Goal: Task Accomplishment & Management: Complete application form

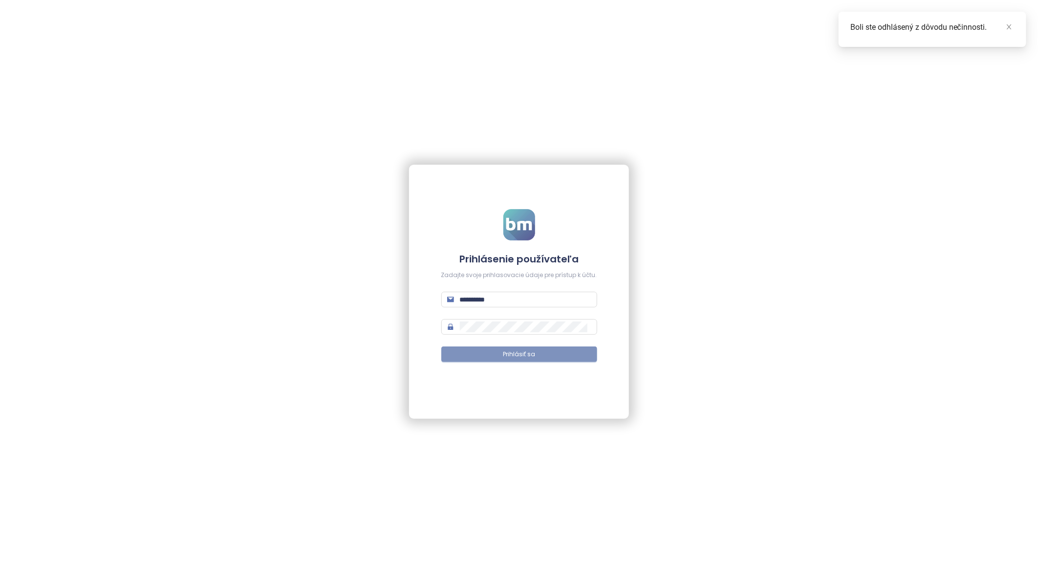
click at [526, 350] on span "Prihlásiť sa" at bounding box center [519, 354] width 32 height 9
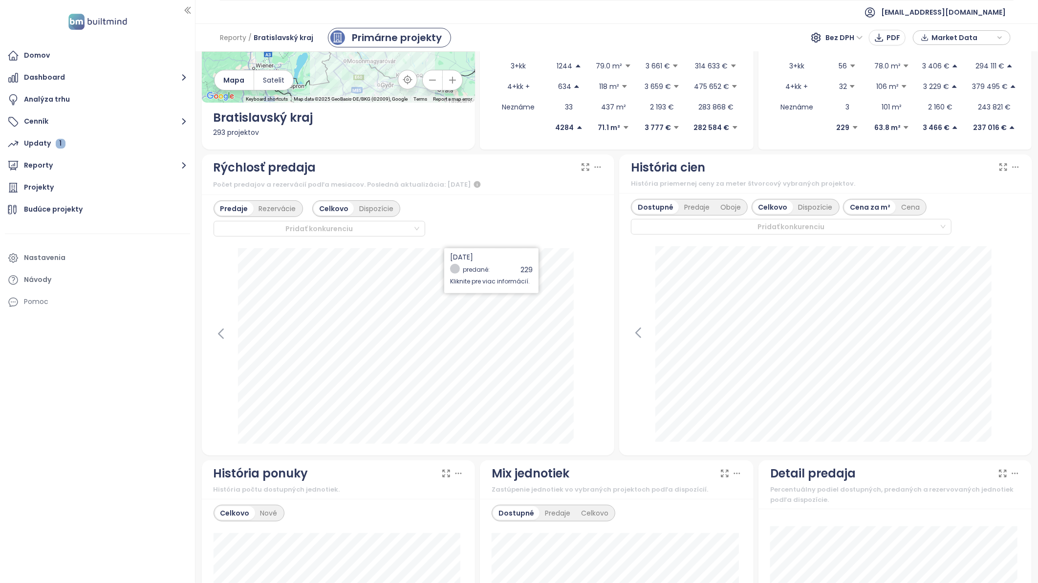
scroll to position [163, 0]
click at [41, 121] on button "Cenník" at bounding box center [97, 122] width 185 height 20
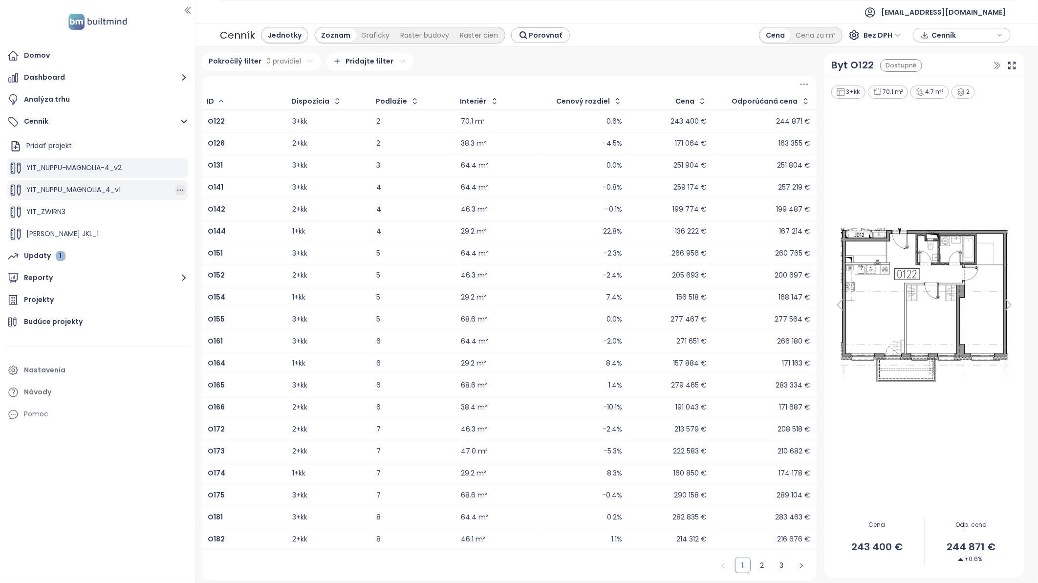
click at [175, 192] on icon "button" at bounding box center [180, 190] width 10 height 10
click at [116, 187] on span "YIT_NUPPU_MAGNOLIA_4_v1" at bounding box center [73, 190] width 94 height 10
click at [175, 188] on icon "button" at bounding box center [180, 190] width 10 height 10
click at [217, 184] on button "Odstrániť" at bounding box center [212, 186] width 56 height 12
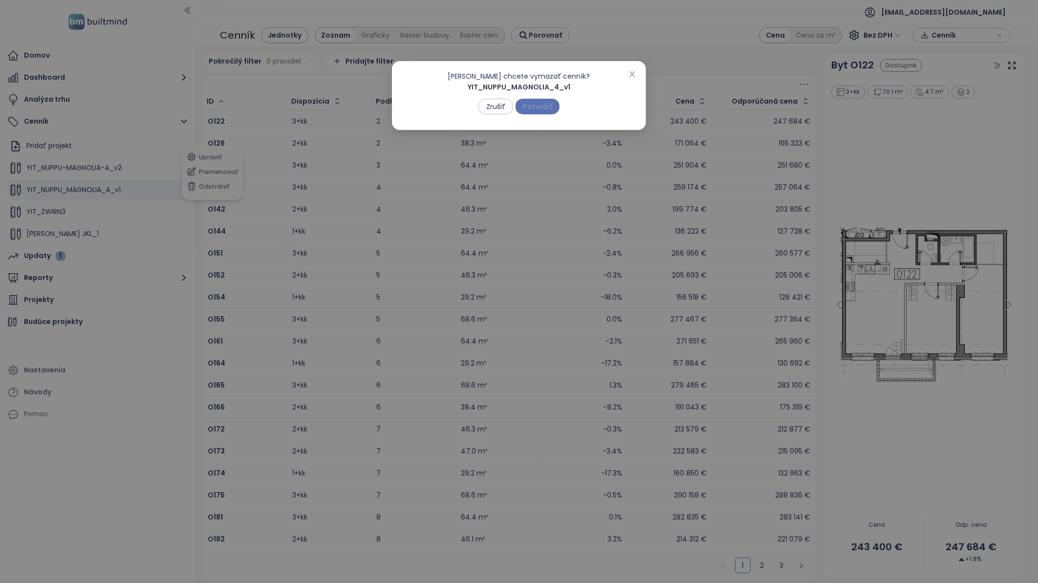
click at [543, 105] on span "Potvrdiť" at bounding box center [537, 106] width 29 height 11
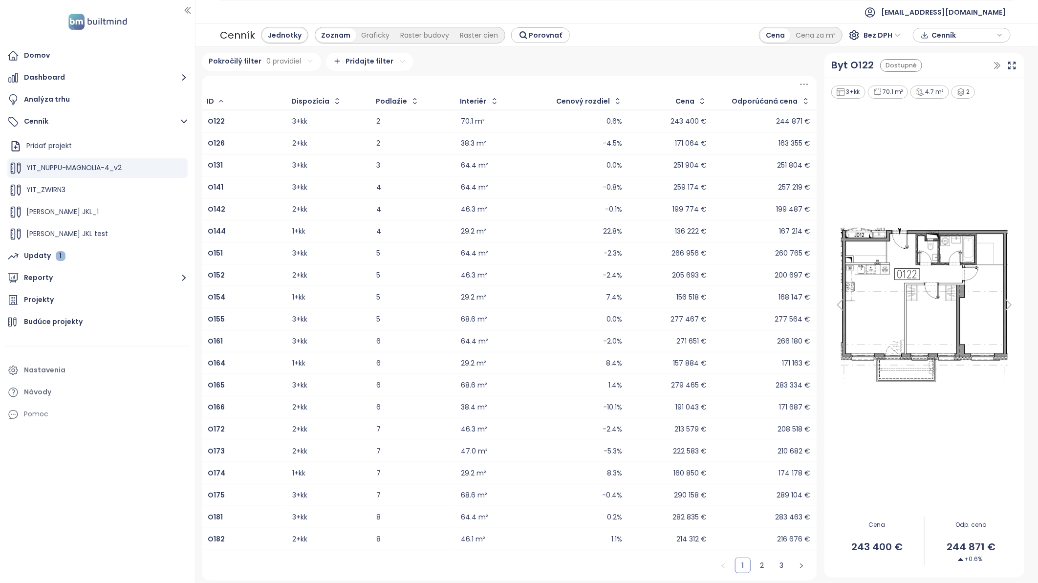
drag, startPoint x: 303, startPoint y: 254, endPoint x: 500, endPoint y: 315, distance: 205.7
click at [414, 276] on tbody "O122 3+kk 2 70.1 m² 0.6% 243 400 € 244 871 € O126 2+kk 2 38.3 m² -4.5% 171 064 …" at bounding box center [509, 330] width 615 height 440
click at [52, 189] on span "YIT_ZWIRN3" at bounding box center [45, 190] width 39 height 10
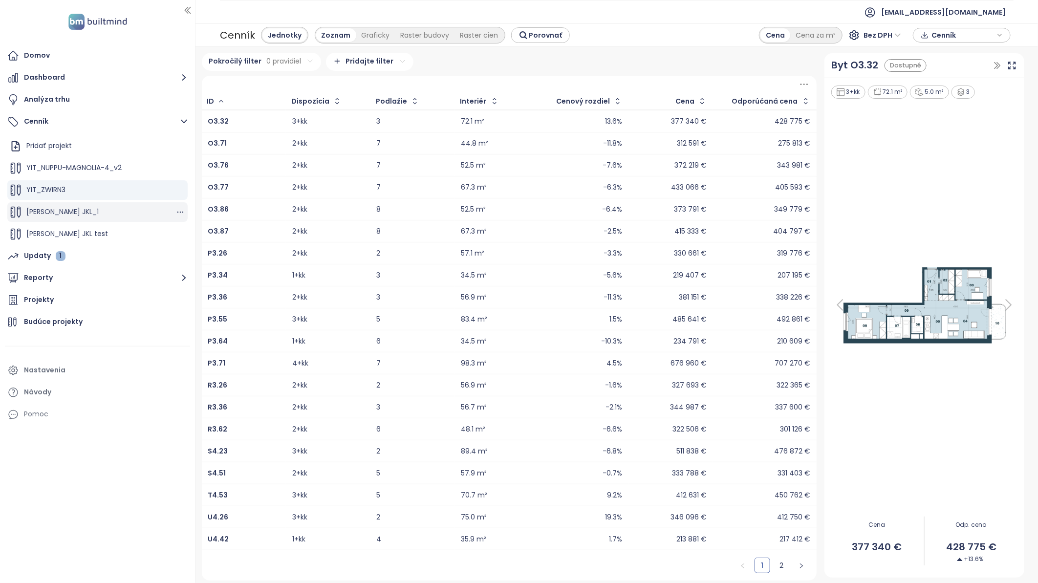
click at [58, 215] on span "[PERSON_NAME] JKL_1" at bounding box center [62, 212] width 72 height 10
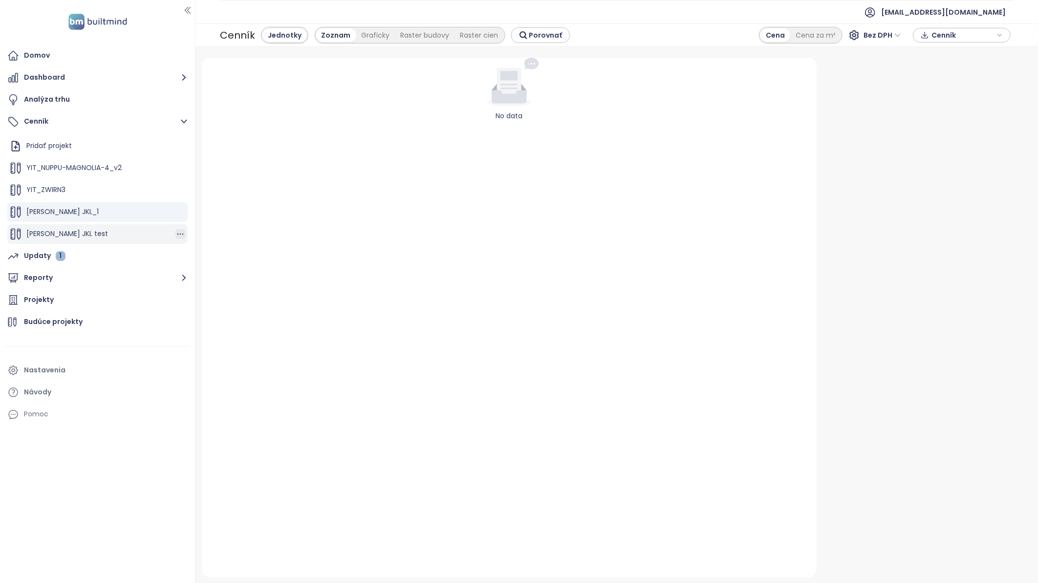
click at [177, 235] on icon "button" at bounding box center [180, 234] width 6 height 1
click at [214, 232] on button "Odstrániť" at bounding box center [212, 230] width 56 height 12
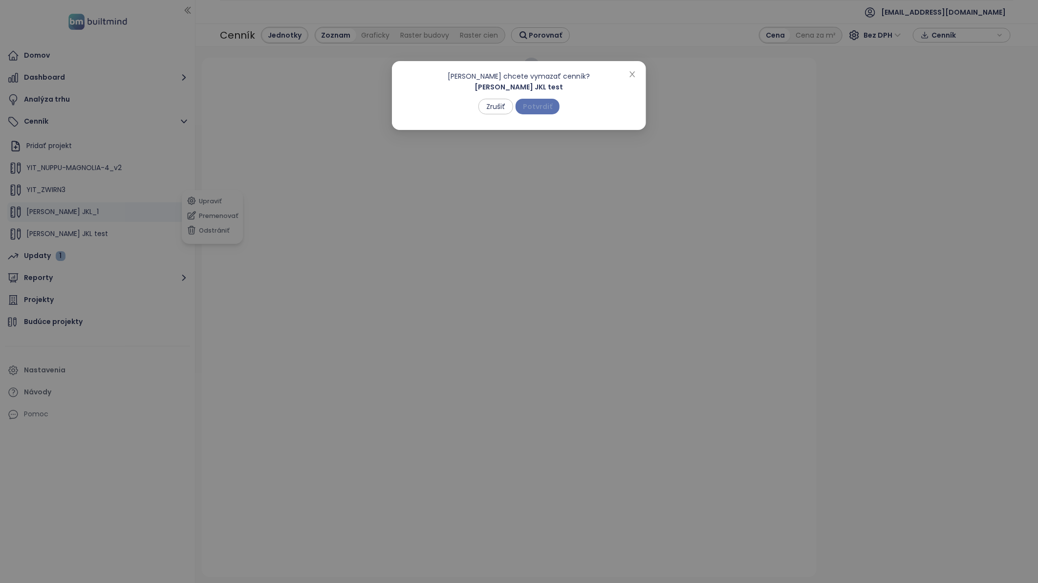
click at [550, 103] on span "Potvrdiť" at bounding box center [537, 106] width 29 height 11
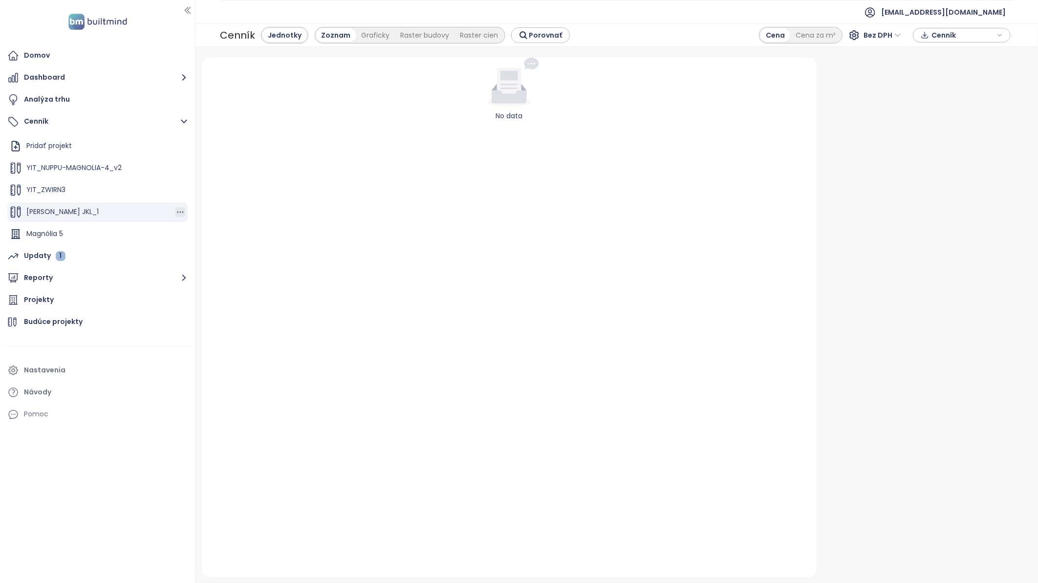
click at [175, 210] on icon "button" at bounding box center [180, 212] width 10 height 10
click at [226, 206] on button "Odstrániť" at bounding box center [212, 208] width 56 height 12
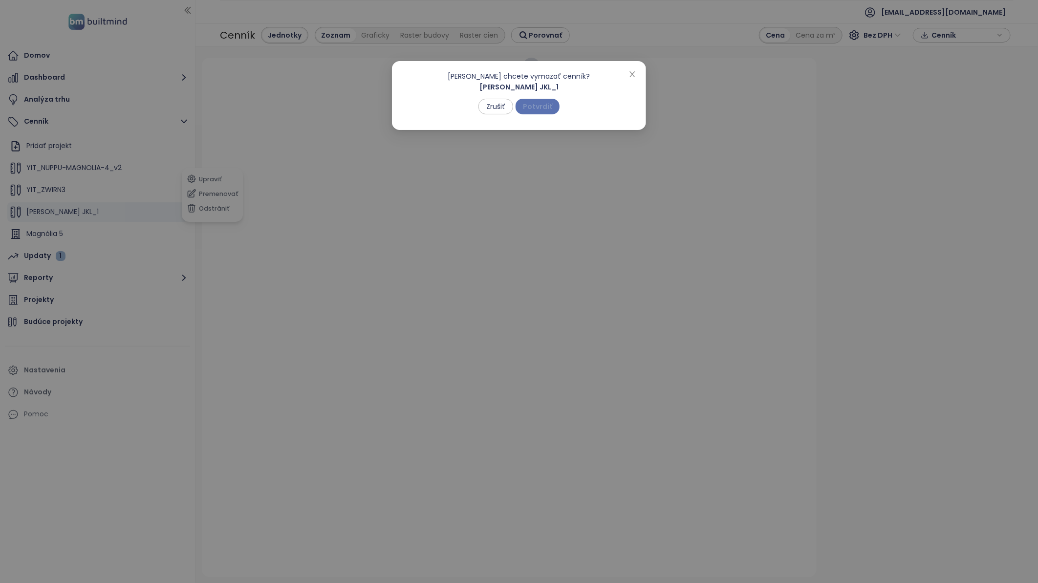
click at [538, 108] on span "Potvrdiť" at bounding box center [537, 106] width 29 height 11
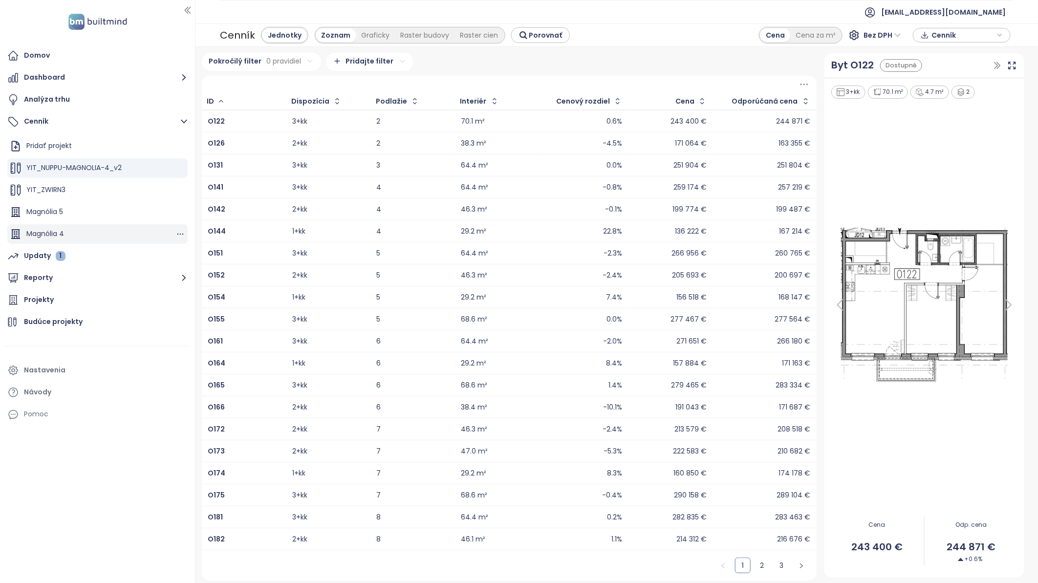
scroll to position [44, 0]
click at [175, 163] on icon "button" at bounding box center [180, 168] width 10 height 10
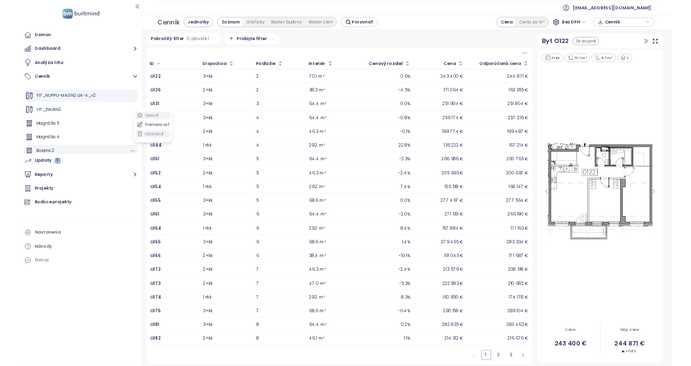
scroll to position [0, 0]
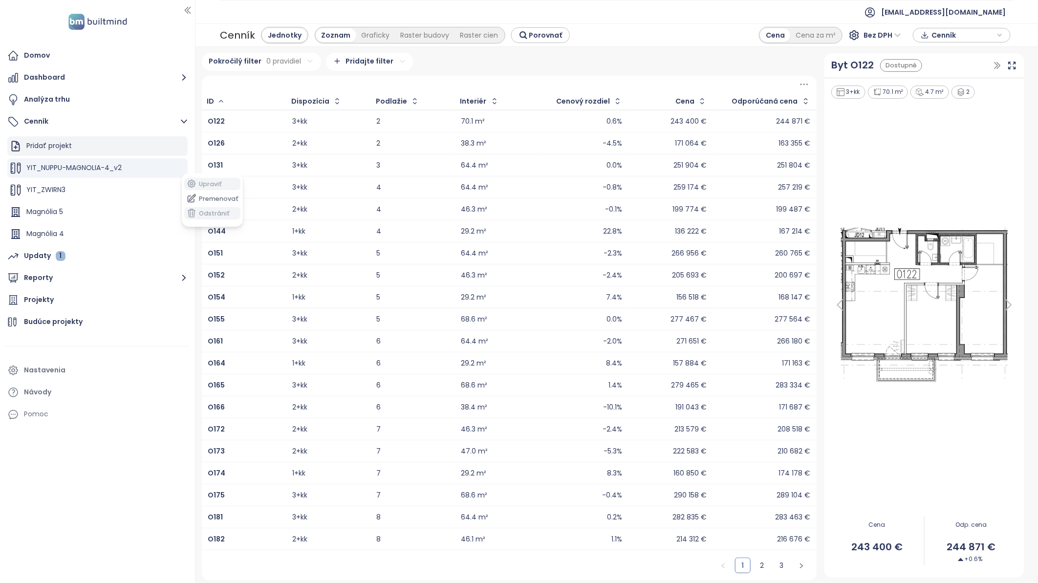
click at [46, 143] on div "Pridať projekt" at bounding box center [48, 146] width 45 height 12
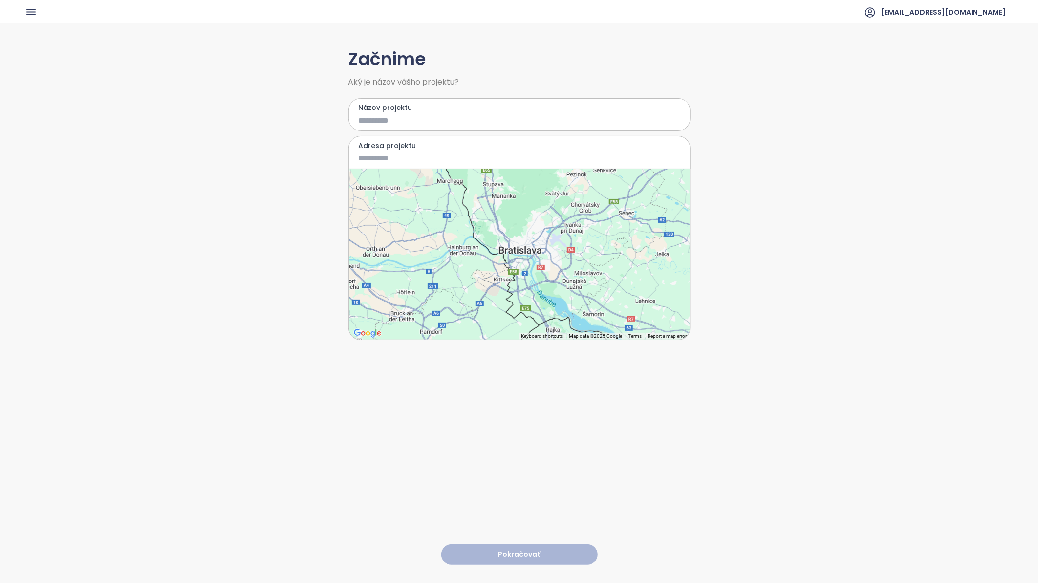
click at [445, 116] on input "Názov projektu" at bounding box center [512, 120] width 307 height 12
click at [404, 116] on input "Názov projektu" at bounding box center [512, 120] width 307 height 12
type input "**********"
click at [544, 260] on div at bounding box center [519, 254] width 341 height 171
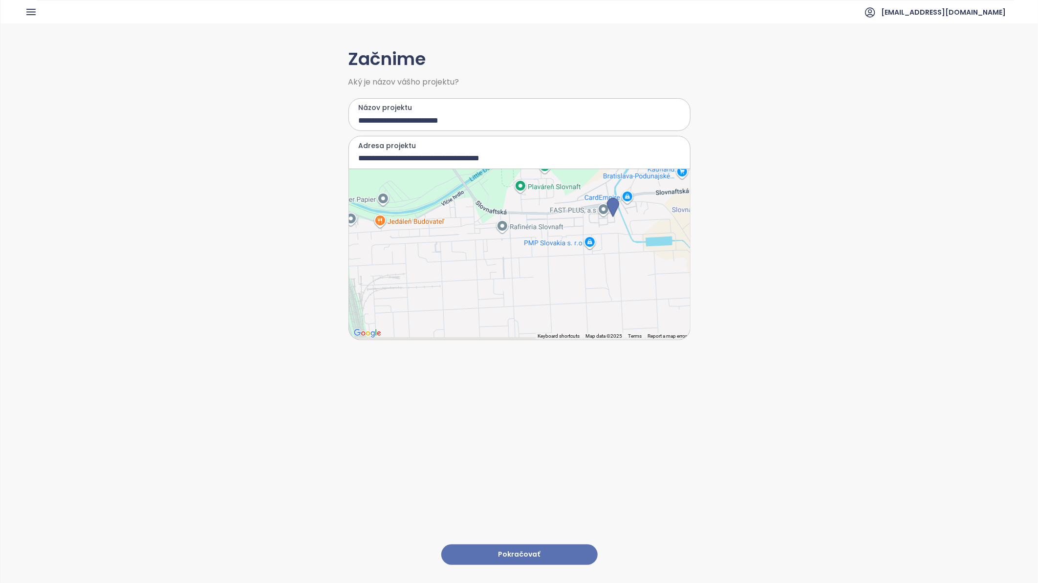
drag, startPoint x: 509, startPoint y: 291, endPoint x: 682, endPoint y: 217, distance: 188.1
click at [685, 217] on div at bounding box center [519, 254] width 341 height 171
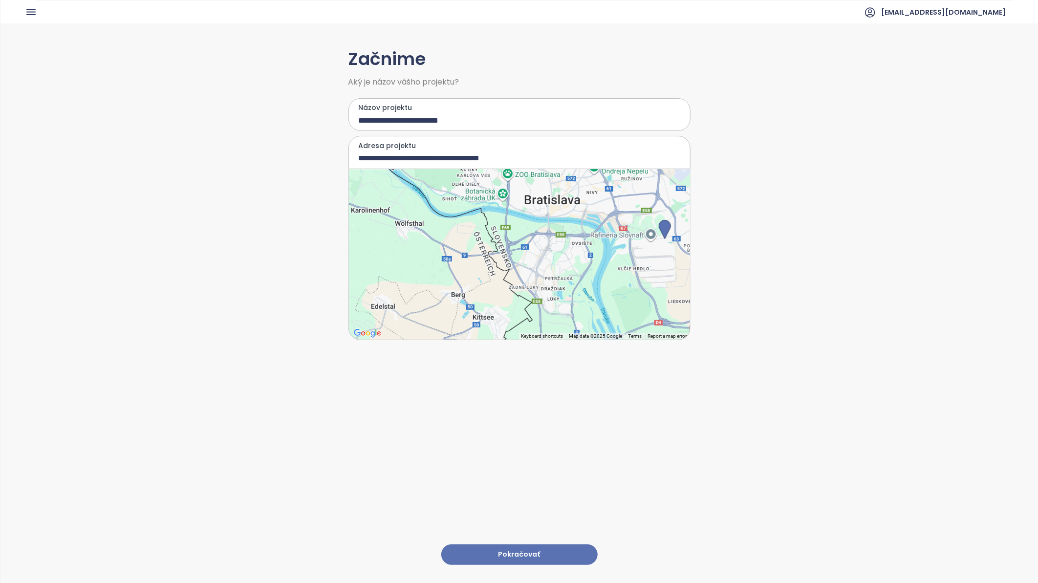
drag, startPoint x: 484, startPoint y: 290, endPoint x: 570, endPoint y: 274, distance: 87.1
click at [570, 274] on div at bounding box center [519, 254] width 341 height 171
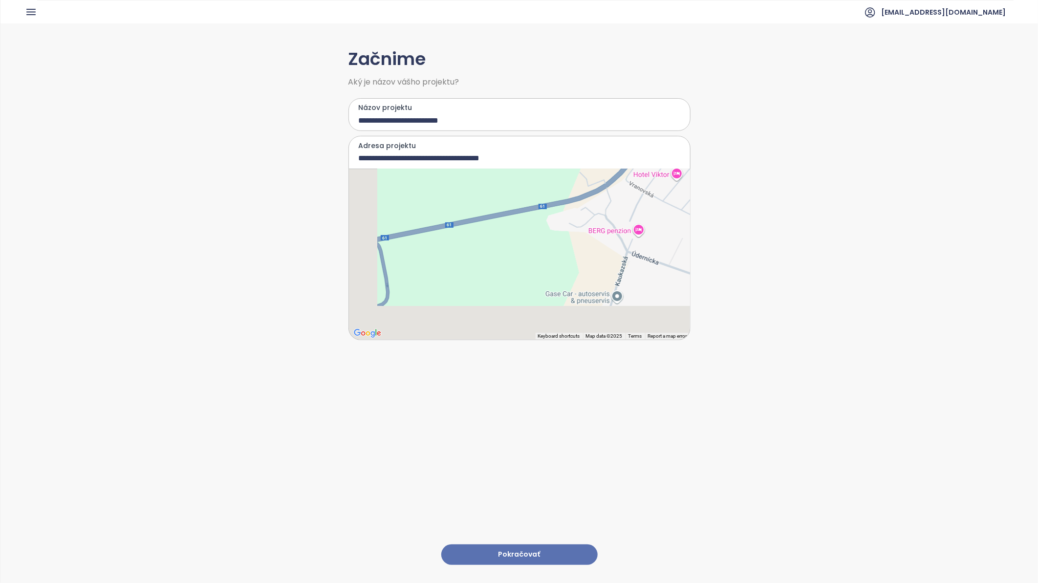
drag, startPoint x: 491, startPoint y: 302, endPoint x: 597, endPoint y: 240, distance: 122.6
click at [597, 240] on div at bounding box center [519, 254] width 341 height 171
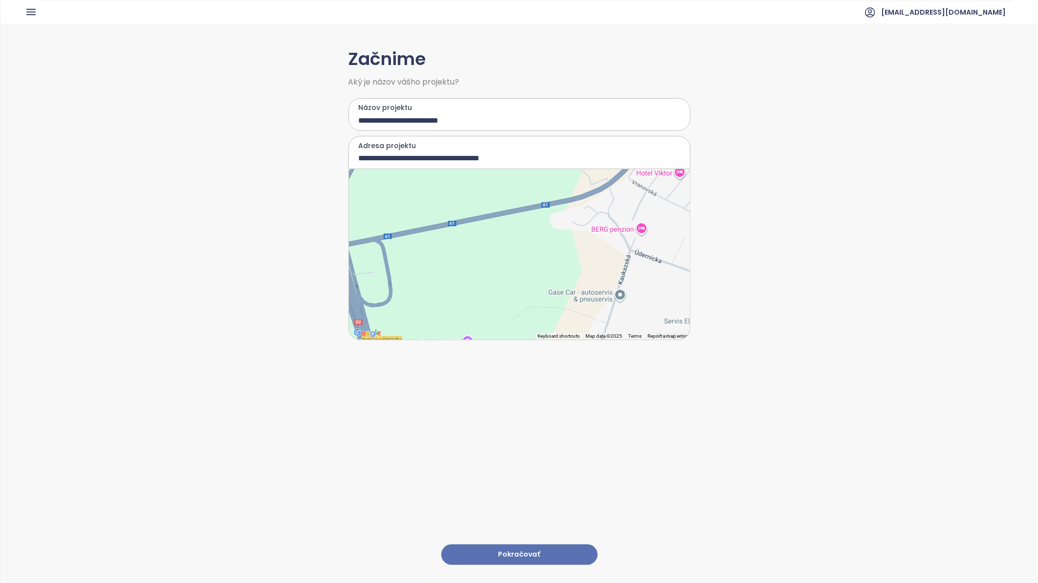
drag, startPoint x: 447, startPoint y: 250, endPoint x: 467, endPoint y: 281, distance: 36.1
click at [467, 281] on div at bounding box center [519, 254] width 341 height 171
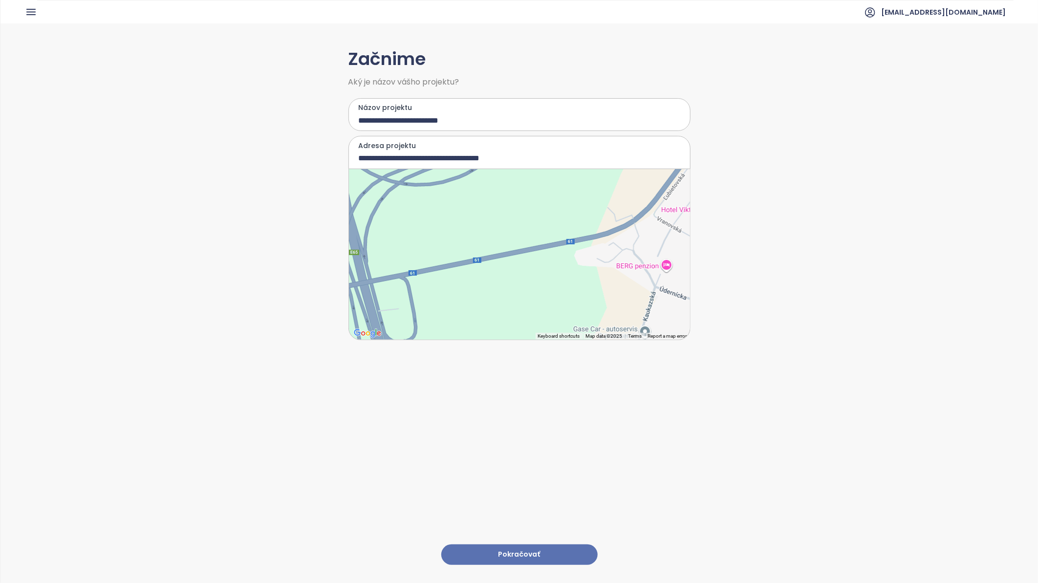
click at [457, 253] on div at bounding box center [519, 254] width 341 height 171
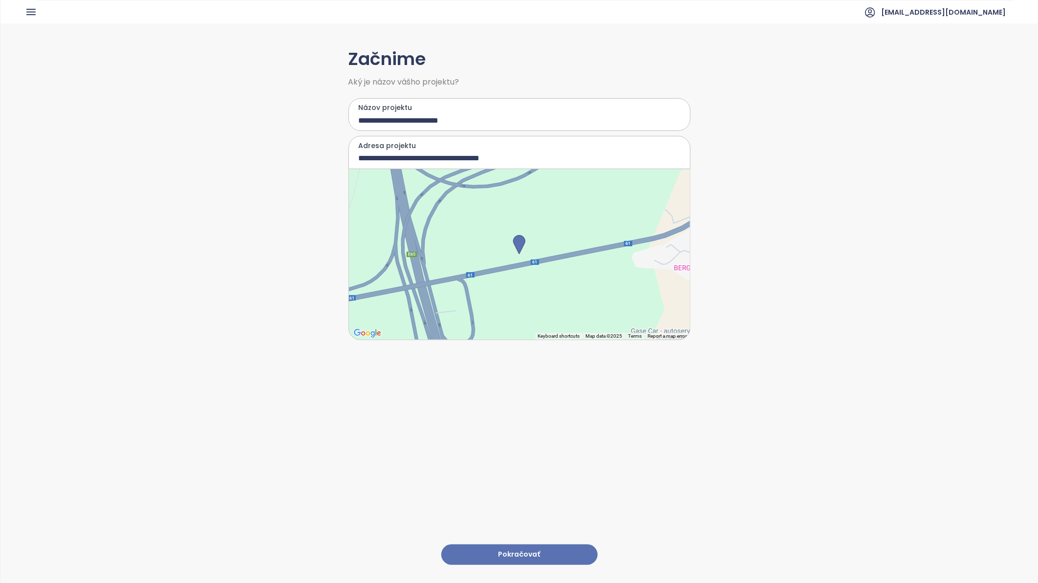
type input "**********"
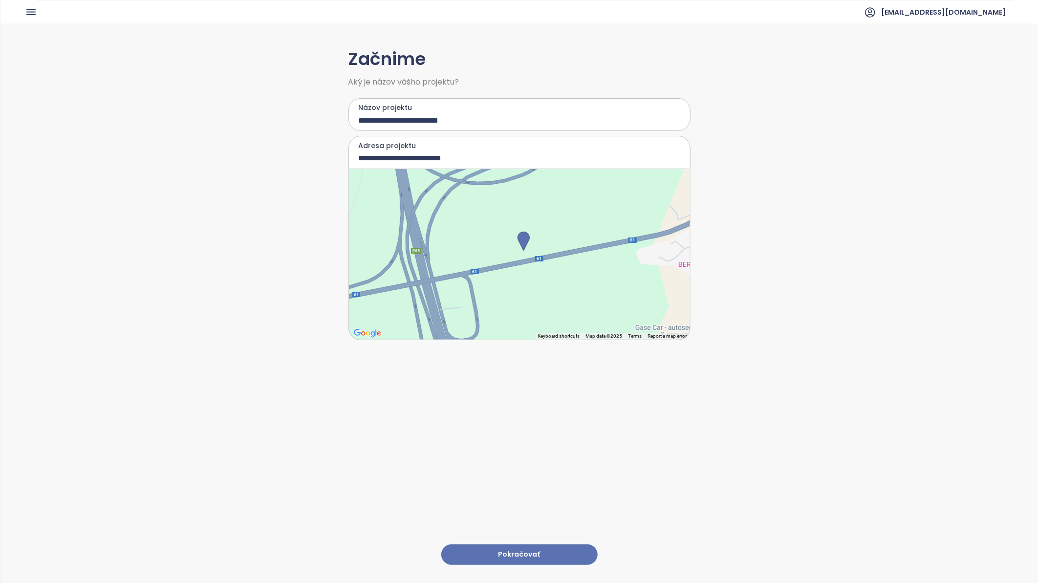
click at [519, 242] on img at bounding box center [524, 242] width 12 height 20
click at [517, 391] on button "Pokračovať" at bounding box center [519, 554] width 156 height 21
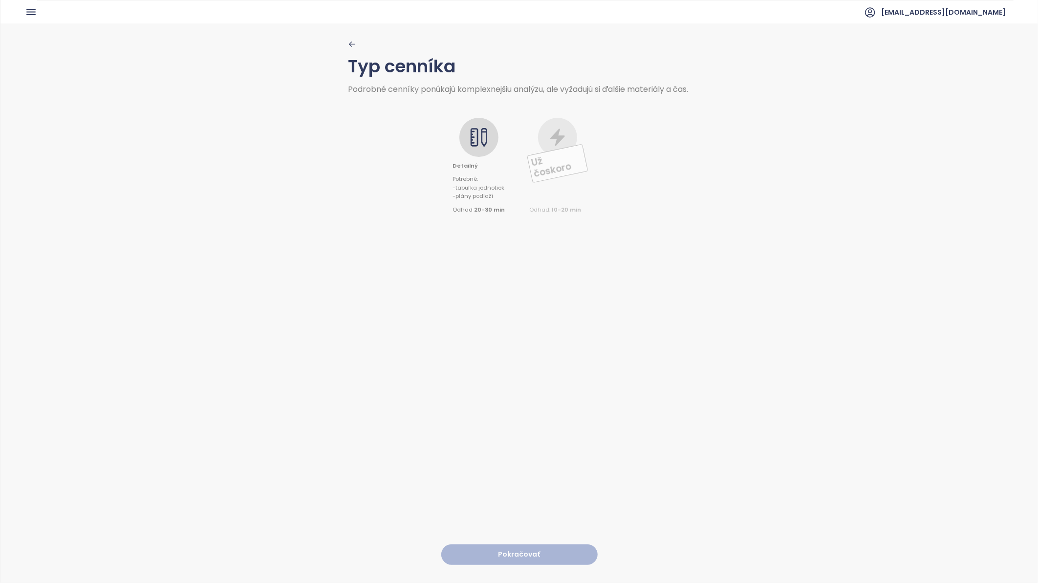
click at [469, 134] on icon at bounding box center [479, 138] width 20 height 20
click at [509, 391] on button "Pokračovať" at bounding box center [519, 554] width 156 height 21
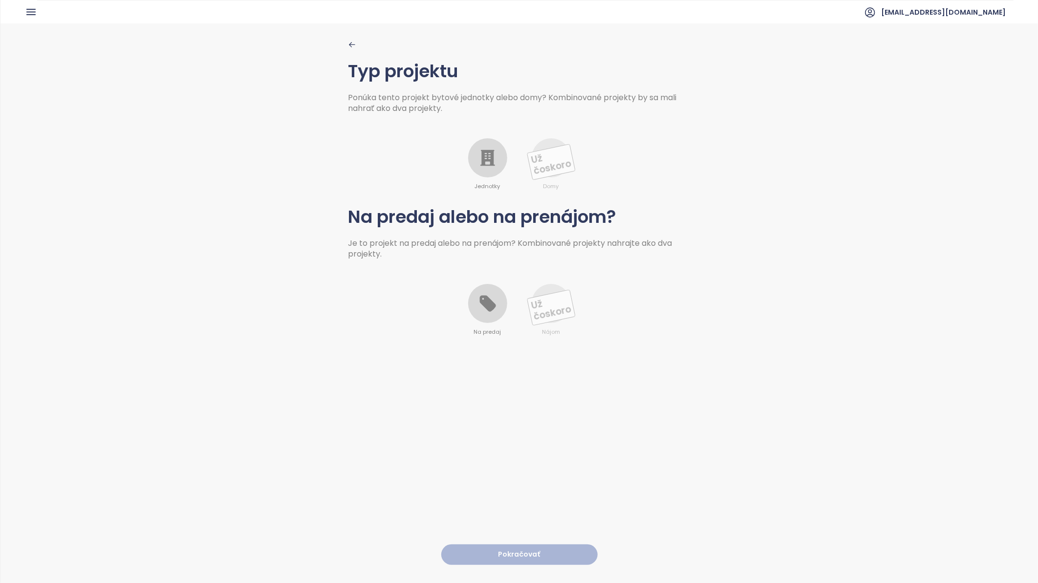
click at [480, 150] on icon at bounding box center [488, 158] width 20 height 20
click at [485, 290] on div at bounding box center [487, 303] width 39 height 39
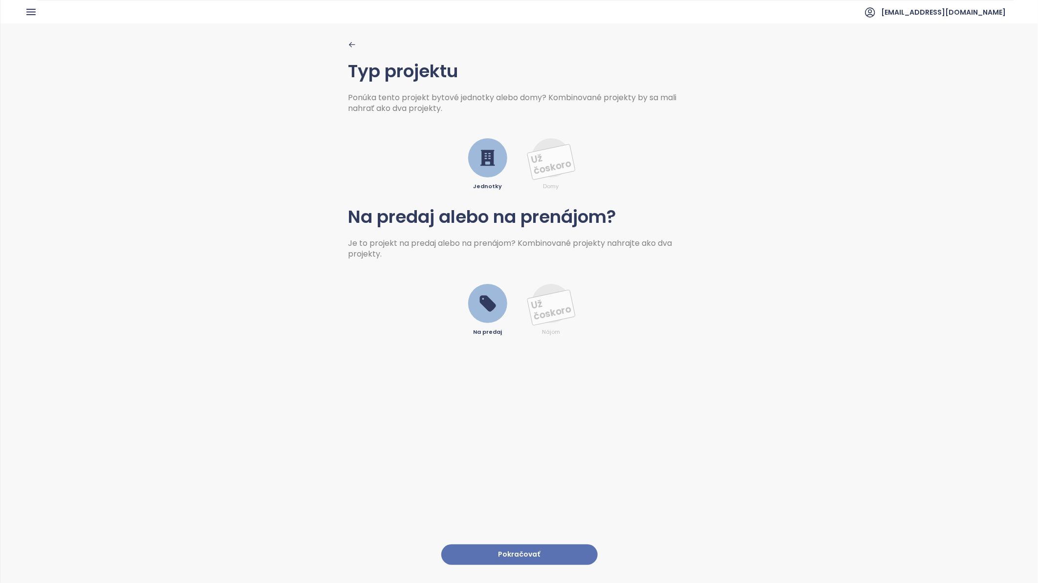
click at [507, 391] on button "Pokračovať" at bounding box center [519, 554] width 156 height 21
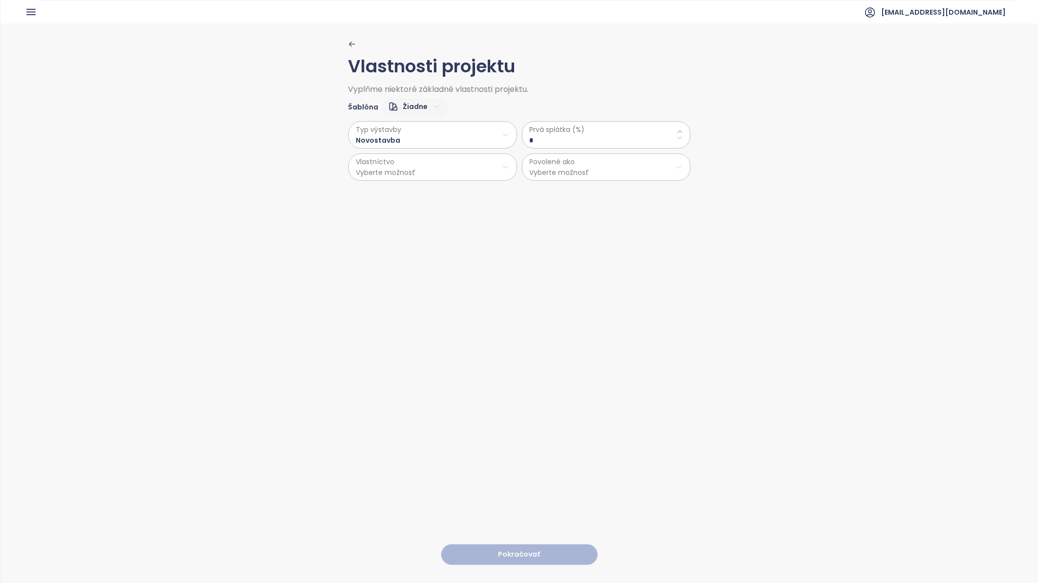
click at [456, 168] on html "Domov Dashboard Analýza trhu Cenník Updaty 1 Reporty Projekty Budúce projekty N…" at bounding box center [519, 291] width 1038 height 583
click at [383, 188] on span "Osobné" at bounding box center [428, 192] width 163 height 14
click at [616, 135] on \(\%\) "*" at bounding box center [606, 140] width 153 height 11
drag, startPoint x: 546, startPoint y: 143, endPoint x: 453, endPoint y: 137, distance: 93.6
click at [453, 137] on div "Typ výstavby Novostavba Vlastníctvo Osobné Prvá splátka (%) * Povolené ako Vybe…" at bounding box center [519, 148] width 342 height 65
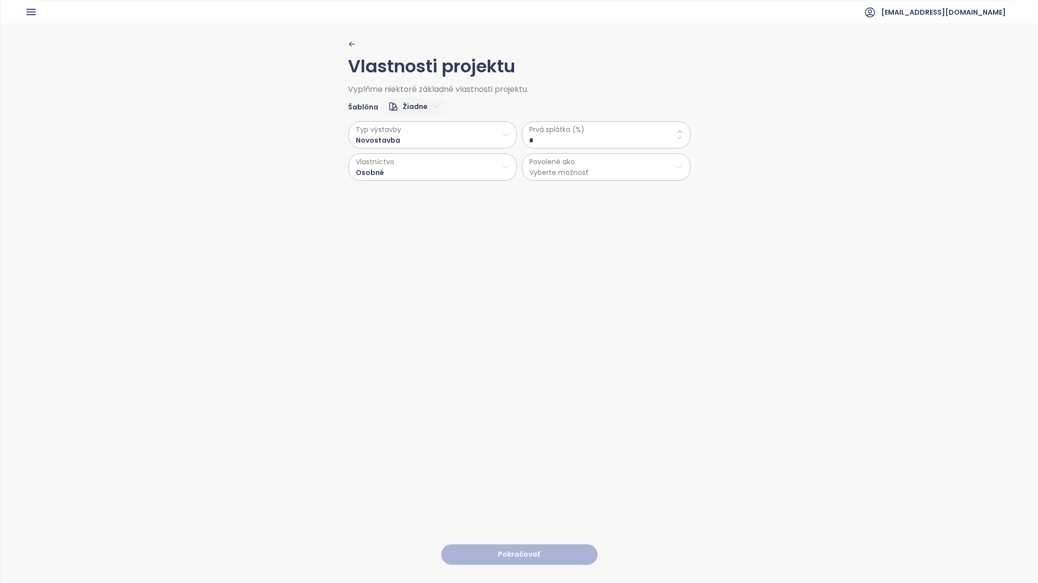
click at [598, 139] on \(\%\) "*" at bounding box center [606, 140] width 153 height 11
drag, startPoint x: 535, startPoint y: 140, endPoint x: 501, endPoint y: 139, distance: 34.2
click at [501, 139] on div "Typ výstavby Novostavba Vlastníctvo Osobné Prvá splátka (%) * Povolené ako Vybe…" at bounding box center [519, 148] width 342 height 65
type \(\%\) "**"
click at [539, 171] on html "Domov Dashboard Analýza trhu Cenník Updaty 1 Reporty Projekty Budúce projekty N…" at bounding box center [519, 291] width 1038 height 583
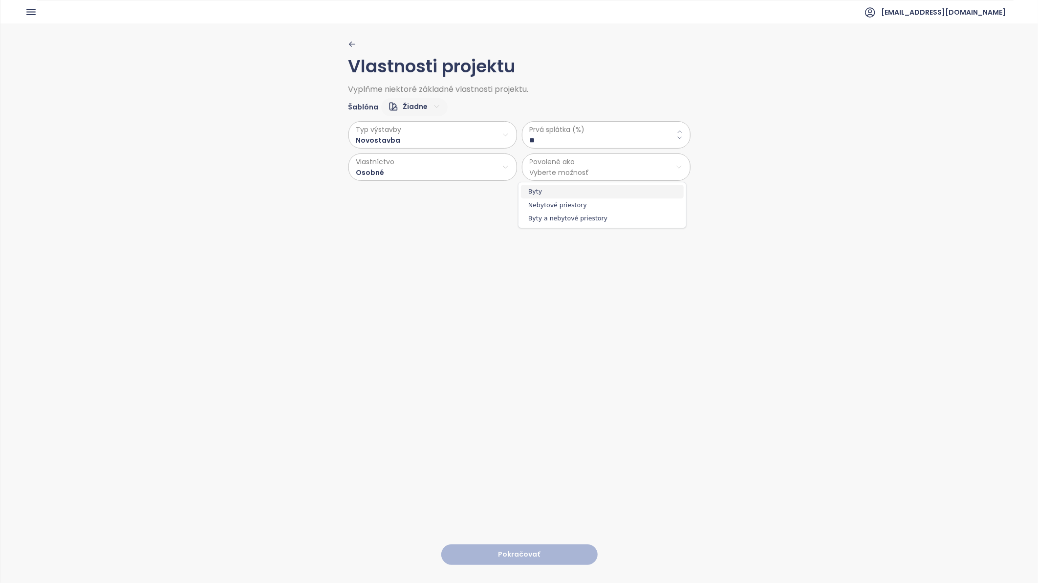
click at [535, 191] on span "Byty" at bounding box center [602, 192] width 163 height 14
click at [495, 391] on button "Pokračovať" at bounding box center [519, 554] width 156 height 21
click at [485, 146] on html "Domov Dashboard Analýza trhu Cenník Updaty 1 Reporty Projekty Budúce projekty N…" at bounding box center [519, 291] width 1038 height 583
click at [482, 136] on html "Domov Dashboard Analýza trhu Cenník Updaty 1 Reporty Projekty Budúce projekty N…" at bounding box center [519, 291] width 1038 height 583
click at [481, 137] on html "Domov Dashboard Analýza trhu Cenník Updaty 1 Reporty Projekty Budúce projekty N…" at bounding box center [519, 291] width 1038 height 583
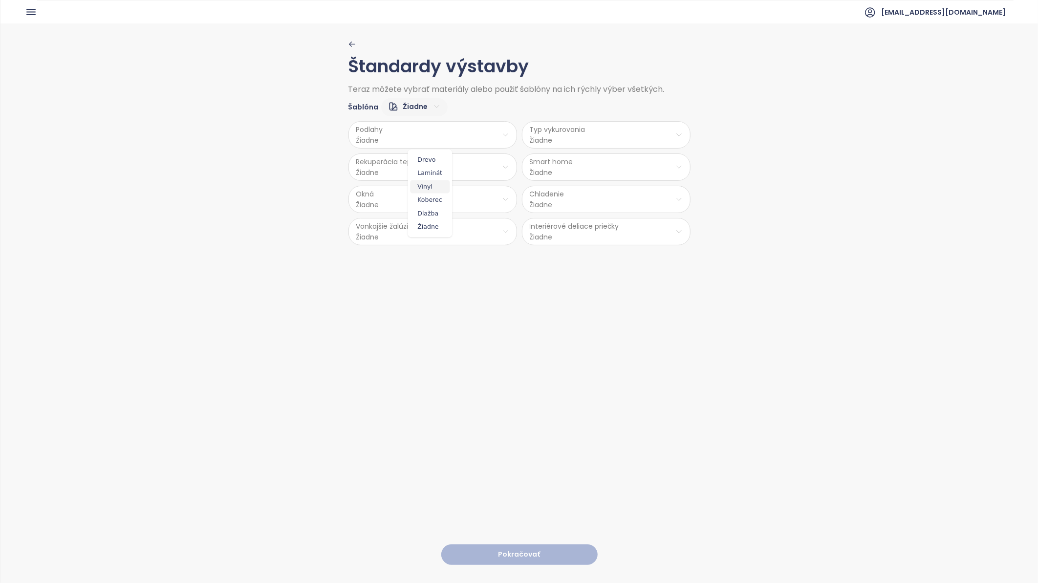
click at [430, 186] on span "Vinyl" at bounding box center [430, 187] width 40 height 14
click at [417, 171] on html "Domov Dashboard Analýza trhu Cenník Updaty 1 Reporty Projekty Budúce projekty N…" at bounding box center [519, 291] width 1038 height 583
click at [430, 207] on span "Nie" at bounding box center [429, 206] width 26 height 14
click at [431, 204] on html "Domov Dashboard Analýza trhu Cenník Updaty 1 Reporty Projekty Budúce projekty N…" at bounding box center [519, 291] width 1038 height 583
click at [427, 278] on span "PVC" at bounding box center [430, 278] width 51 height 14
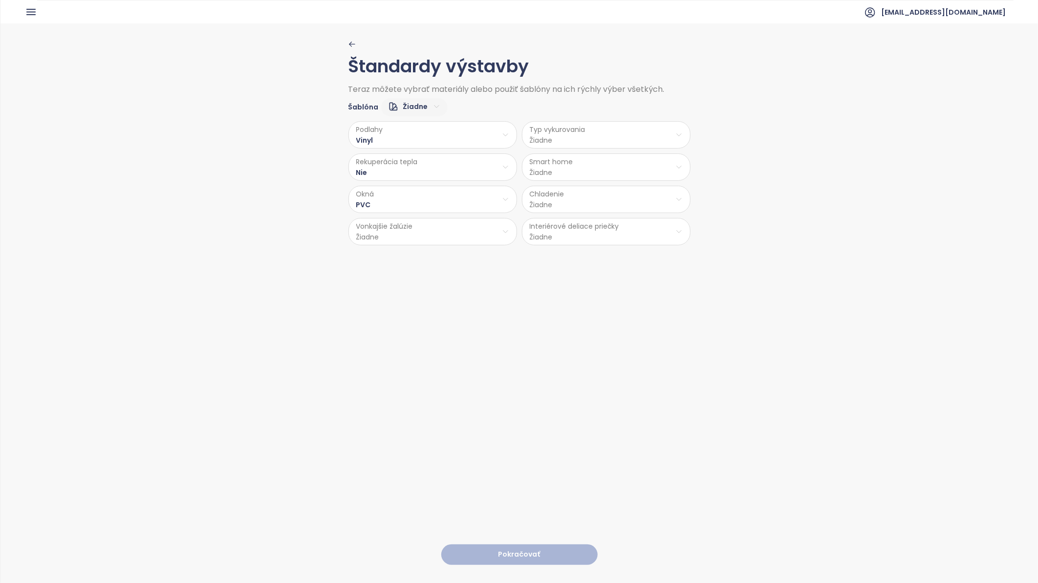
click at [438, 237] on html "Domov Dashboard Analýza trhu Cenník Updaty 1 Reporty Projekty Budúce projekty N…" at bounding box center [519, 291] width 1038 height 583
click at [428, 272] on span "Príprava" at bounding box center [430, 270] width 40 height 14
click at [606, 137] on html "Domov Dashboard Analýza trhu Cenník Updaty 1 Reporty Projekty Budúce projekty N…" at bounding box center [519, 291] width 1038 height 583
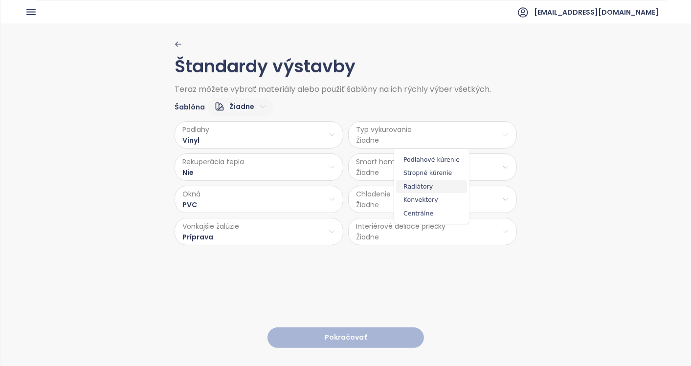
click at [429, 187] on span "Radiátory" at bounding box center [431, 187] width 71 height 14
click at [389, 168] on html "Domov Dashboard Analýza trhu Cenník Updaty 1 Reporty Projekty Budúce projekty N…" at bounding box center [345, 183] width 691 height 366
click at [428, 206] on span "Nie" at bounding box center [428, 205] width 26 height 14
click at [393, 202] on html "Domov Dashboard Analýza trhu Cenník Updaty 1 Reporty Projekty Budúce projekty N…" at bounding box center [345, 183] width 691 height 366
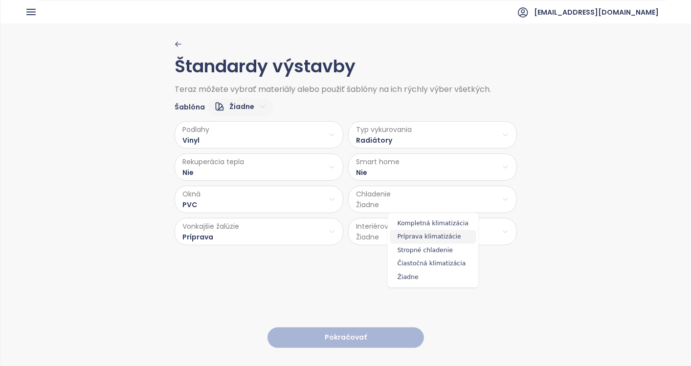
click at [419, 236] on span "Príprava klimatizácie" at bounding box center [433, 237] width 86 height 14
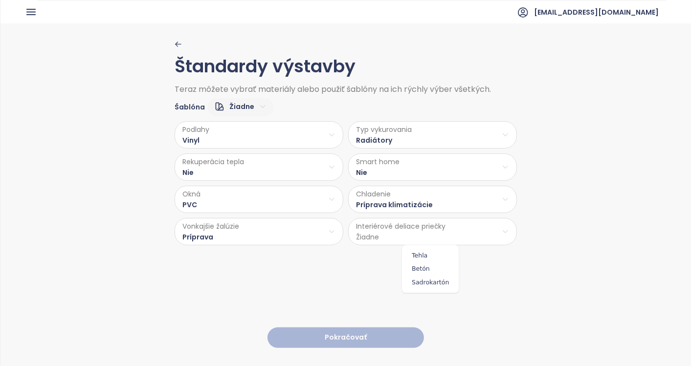
click at [393, 230] on html "Domov Dashboard Analýza trhu Cenník Updaty 1 Reporty Projekty Budúce projekty N…" at bounding box center [345, 183] width 691 height 366
click at [427, 281] on span "Sadrokartón" at bounding box center [430, 283] width 52 height 14
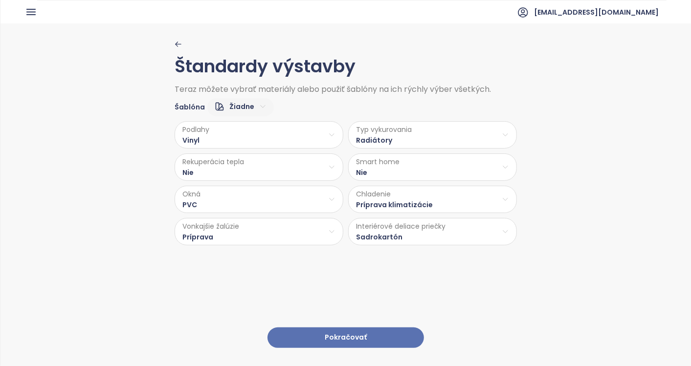
click at [338, 330] on button "Pokračovať" at bounding box center [345, 337] width 156 height 21
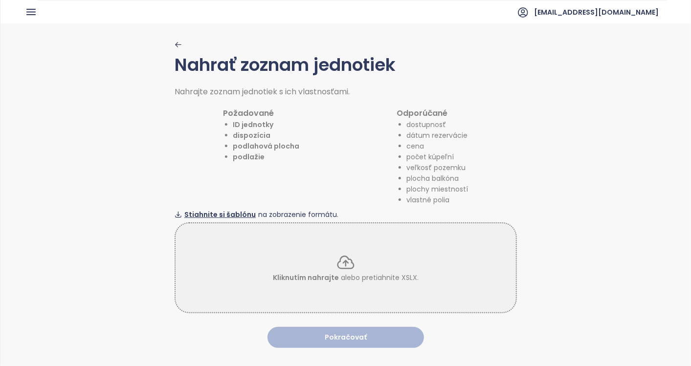
click at [231, 211] on span "Stiahnite si šablónu" at bounding box center [219, 214] width 71 height 11
